Goal: Task Accomplishment & Management: Manage account settings

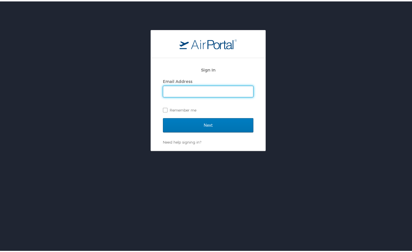
type input "ali.holum@usskiandsnowboard.org"
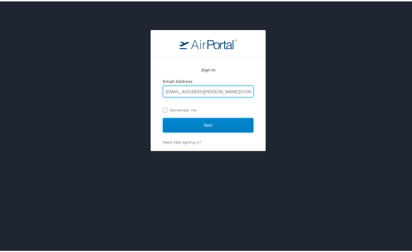
click at [213, 118] on input "Next" at bounding box center [208, 124] width 91 height 14
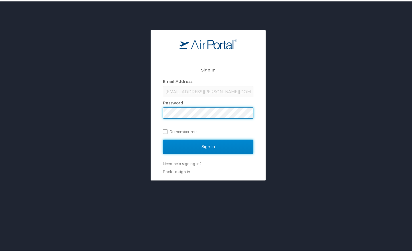
click at [206, 144] on input "Sign In" at bounding box center [208, 145] width 91 height 14
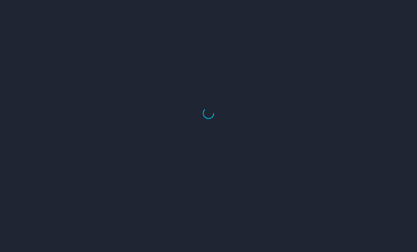
select select "US"
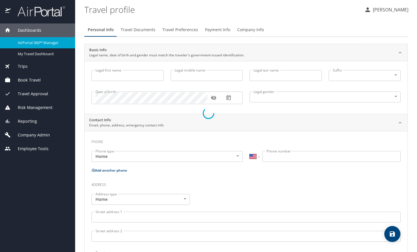
type input "[PERSON_NAME]"
type input "Grace"
type input "[PERSON_NAME]"
type input "[DEMOGRAPHIC_DATA]"
select select "US"
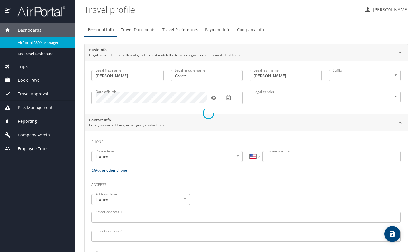
select select "AT"
